Goal: Navigation & Orientation: Go to known website

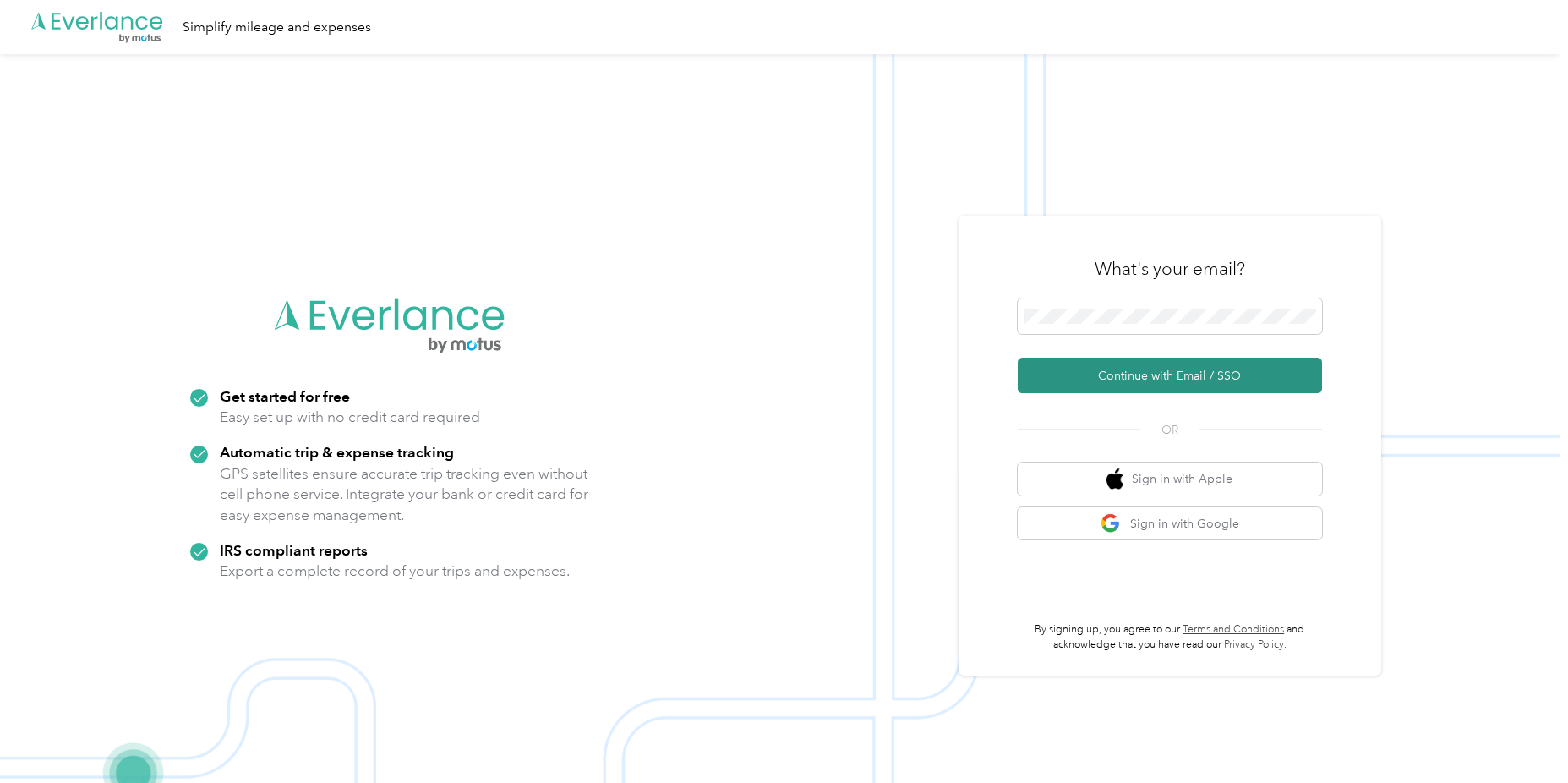
click at [1126, 370] on button "Continue with Email / SSO" at bounding box center [1170, 375] width 305 height 35
